Goal: Check status: Check status

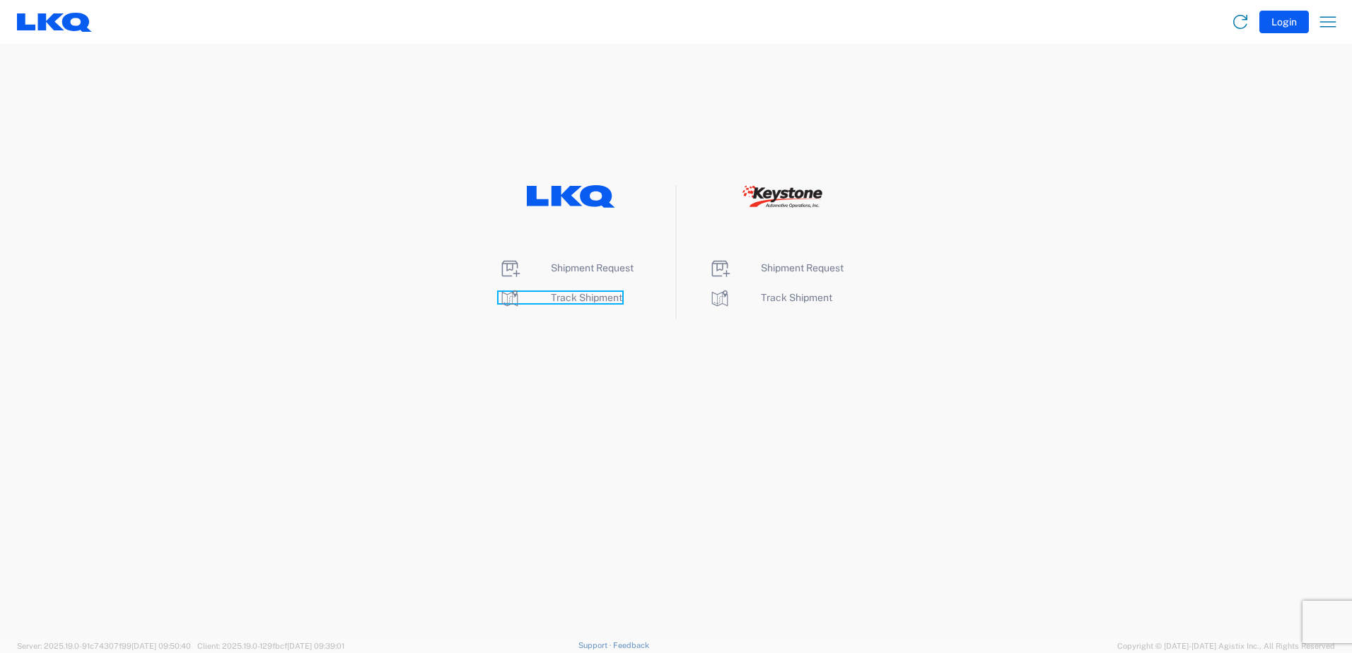
click at [557, 298] on span "Track Shipment" at bounding box center [586, 297] width 71 height 11
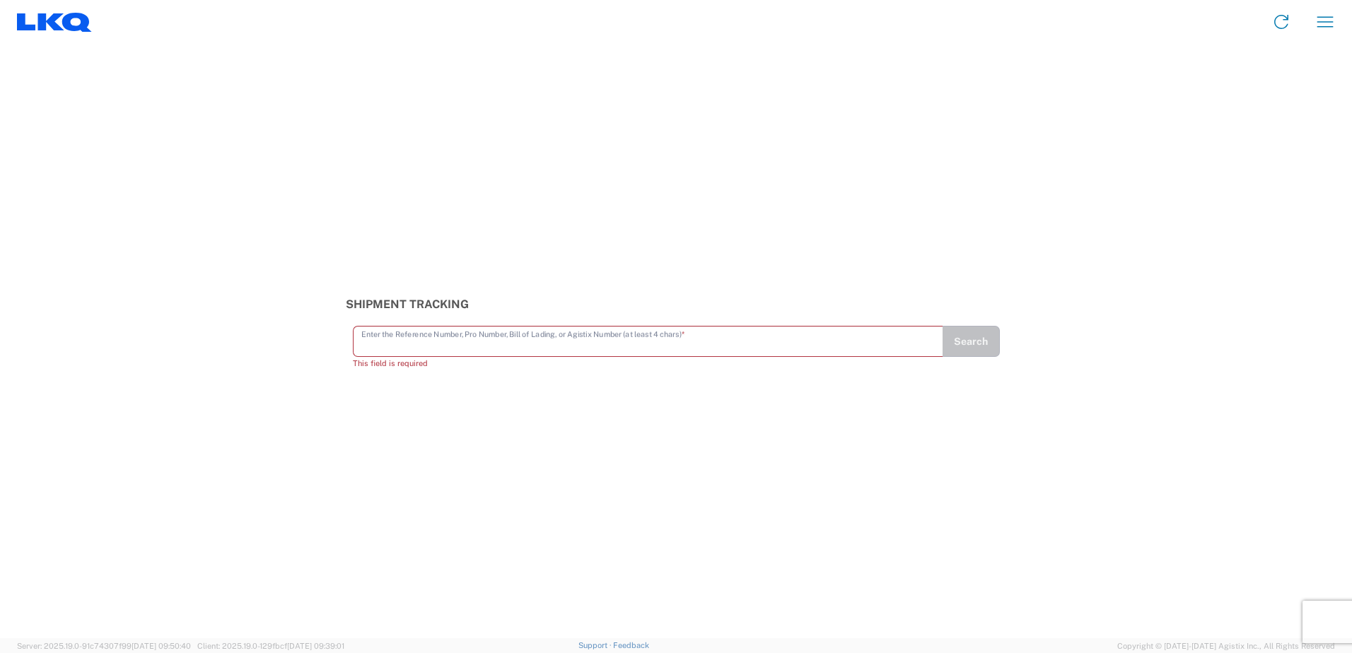
paste input "56495297"
type input "56495297"
click at [969, 341] on button "Search" at bounding box center [971, 347] width 58 height 31
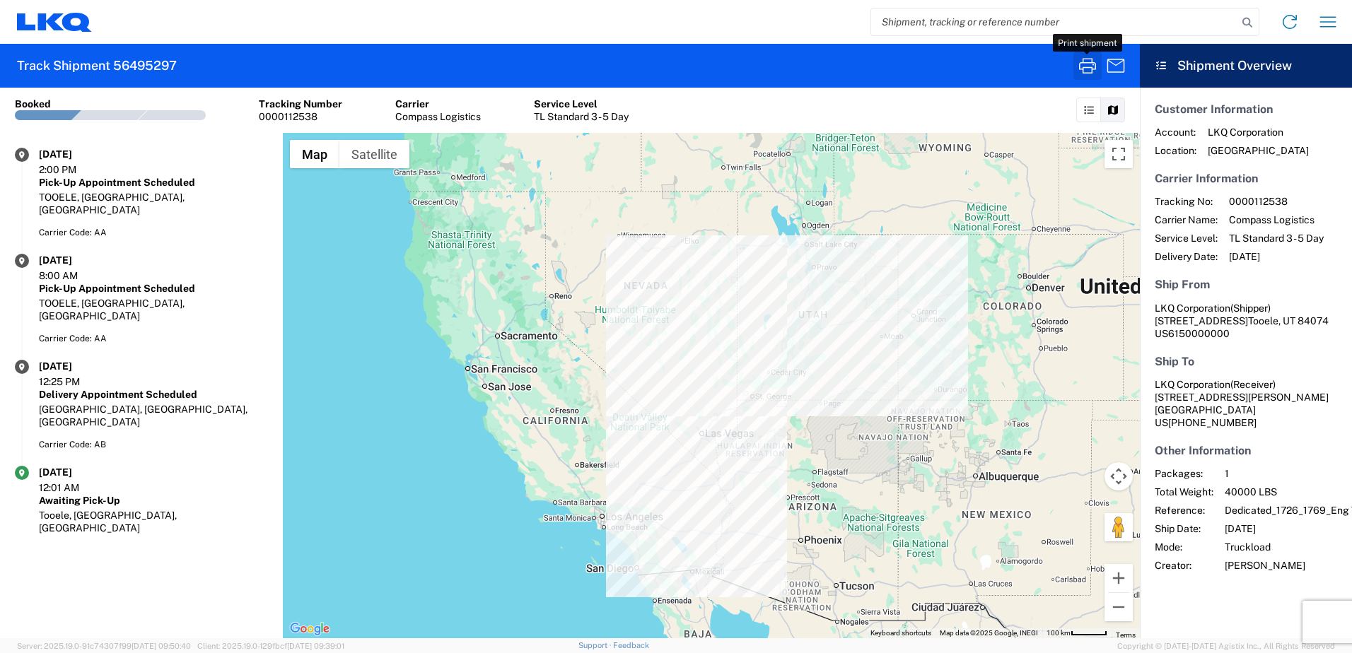
click at [1085, 61] on icon "button" at bounding box center [1087, 65] width 23 height 23
